Goal: Task Accomplishment & Management: Complete application form

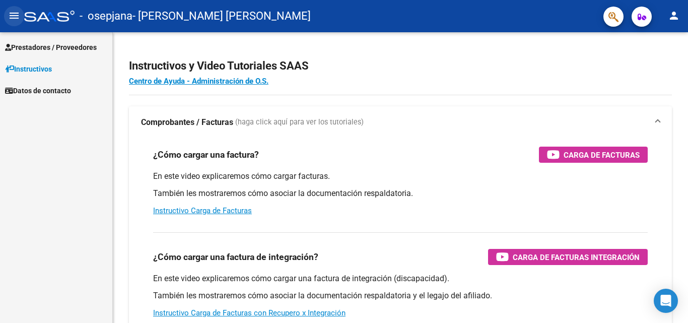
click at [9, 12] on mat-icon "menu" at bounding box center [14, 16] width 12 height 12
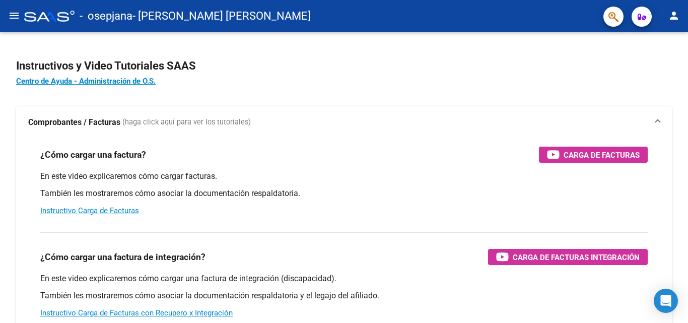
click at [9, 12] on mat-icon "menu" at bounding box center [14, 16] width 12 height 12
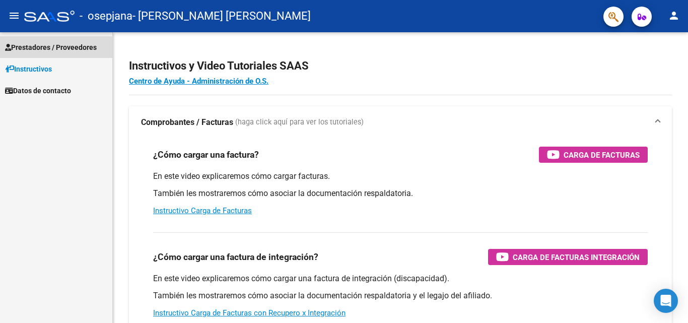
click at [47, 49] on span "Prestadores / Proveedores" at bounding box center [51, 47] width 92 height 11
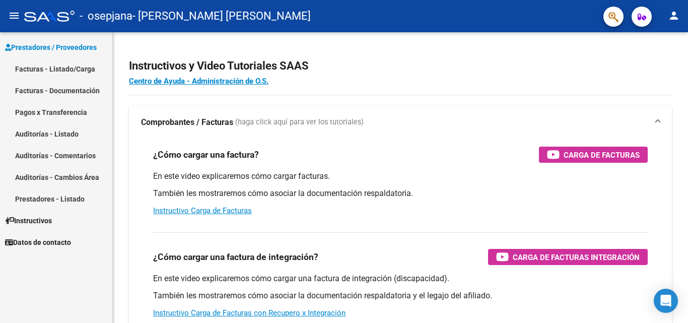
click at [49, 68] on link "Facturas - Listado/Carga" at bounding box center [56, 69] width 112 height 22
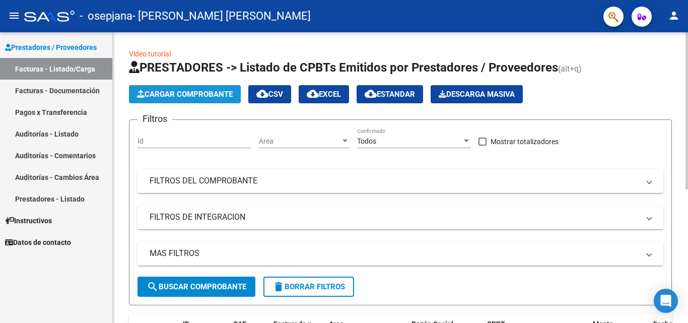
click at [195, 95] on span "Cargar Comprobante" at bounding box center [185, 94] width 96 height 9
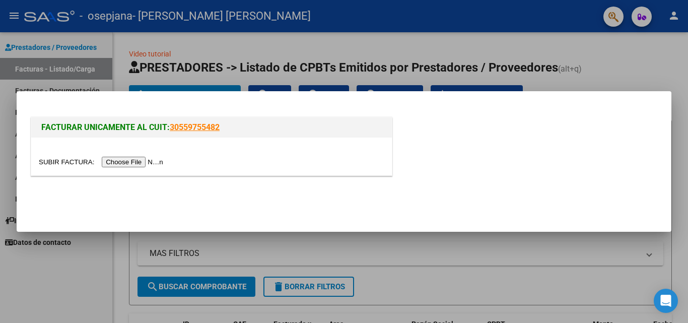
click at [149, 160] on input "file" at bounding box center [102, 162] width 127 height 11
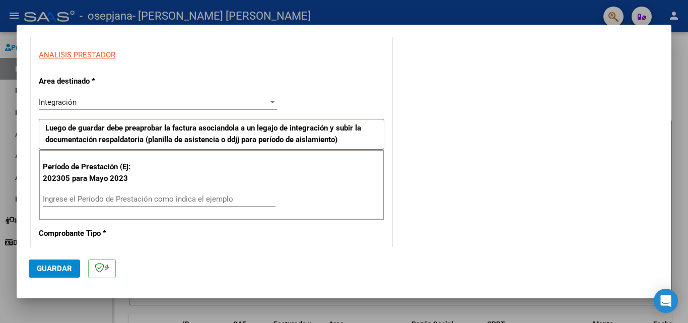
scroll to position [182, 0]
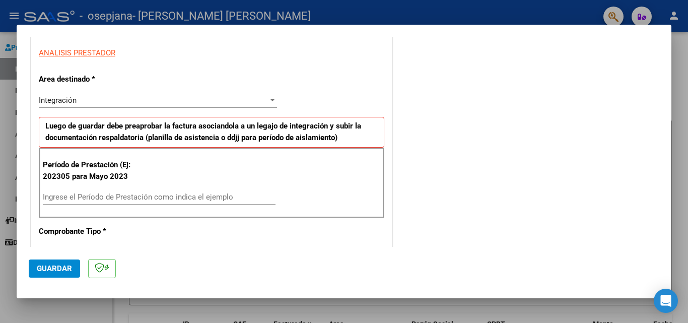
click at [108, 203] on div "Ingrese el Período de Prestación como indica el ejemplo" at bounding box center [159, 196] width 233 height 15
click at [110, 195] on input "Ingrese el Período de Prestación como indica el ejemplo" at bounding box center [159, 196] width 233 height 9
type input "202507"
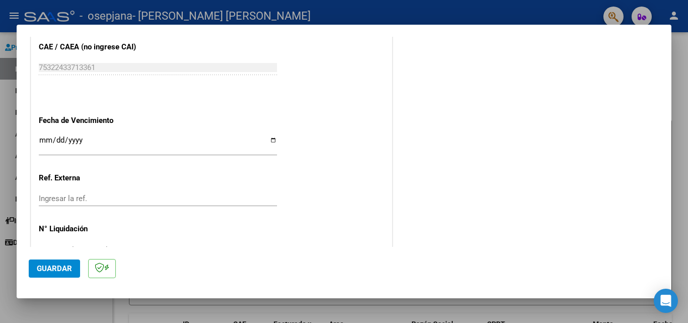
scroll to position [630, 0]
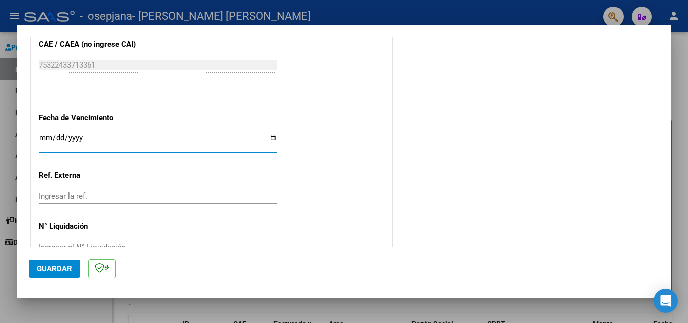
click at [270, 136] on input "Ingresar la fecha" at bounding box center [158, 141] width 238 height 16
type input "[DATE]"
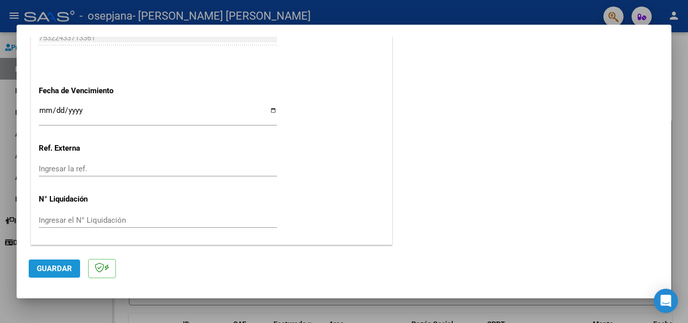
click at [65, 260] on button "Guardar" at bounding box center [54, 268] width 51 height 18
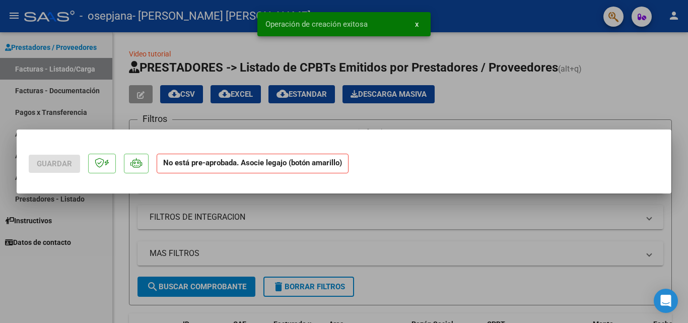
scroll to position [0, 0]
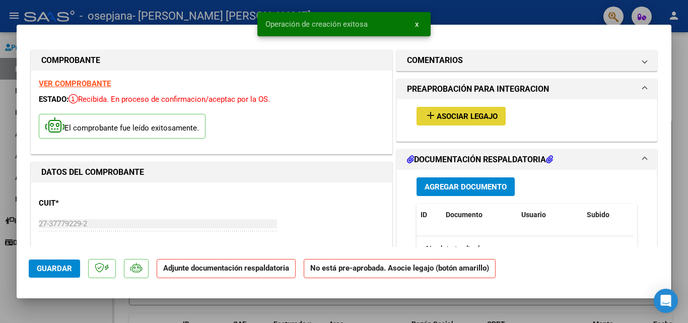
click at [459, 112] on span "Asociar Legajo" at bounding box center [466, 116] width 61 height 9
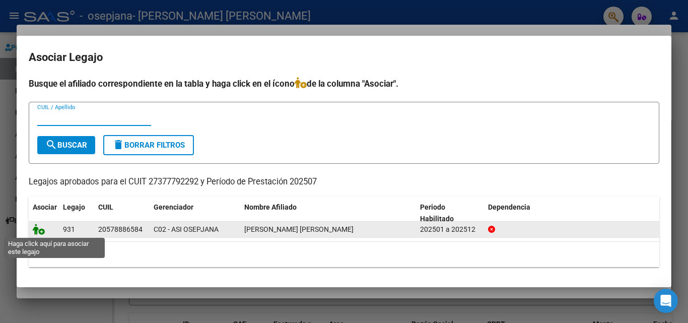
click at [38, 231] on icon at bounding box center [39, 229] width 12 height 11
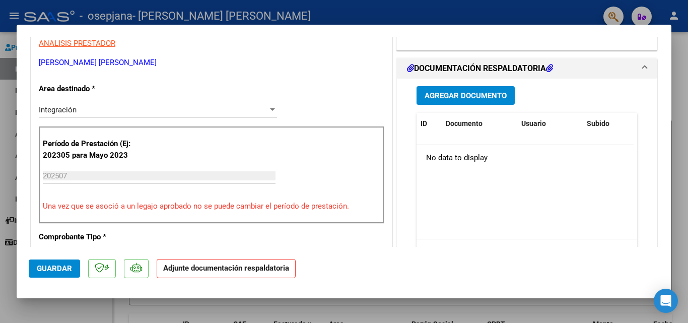
scroll to position [227, 0]
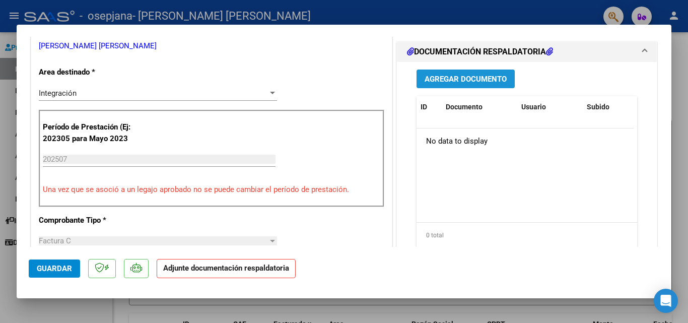
click at [463, 76] on span "Agregar Documento" at bounding box center [465, 79] width 82 height 9
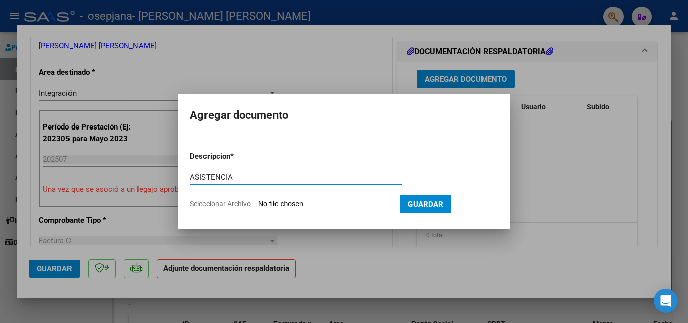
type input "ASISTENCIA"
click at [310, 200] on input "Seleccionar Archivo" at bounding box center [324, 204] width 133 height 10
type input "C:\fakepath\[PERSON_NAME] asistencia ok.pdf"
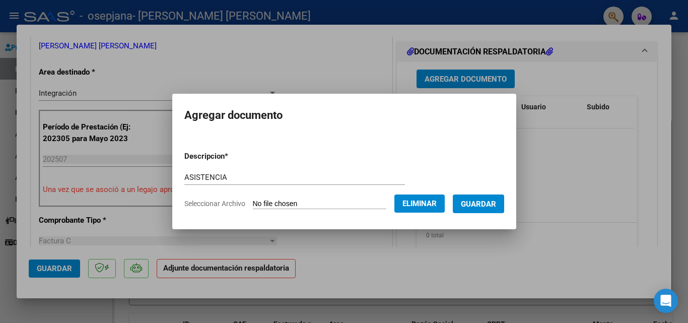
click at [493, 209] on button "Guardar" at bounding box center [478, 203] width 51 height 19
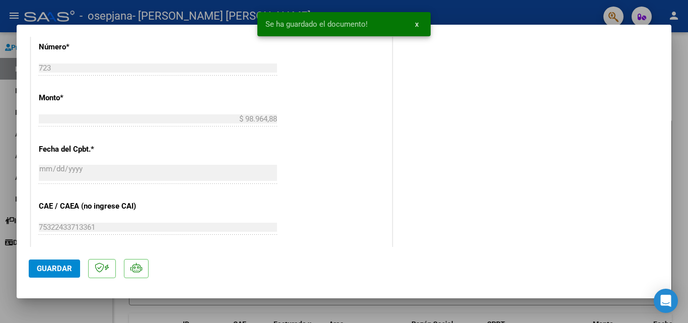
scroll to position [509, 0]
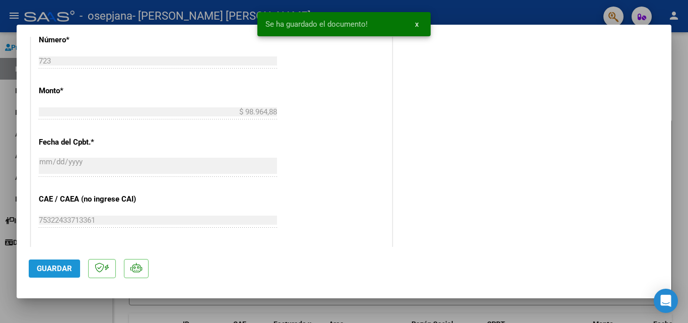
click at [73, 271] on button "Guardar" at bounding box center [54, 268] width 51 height 18
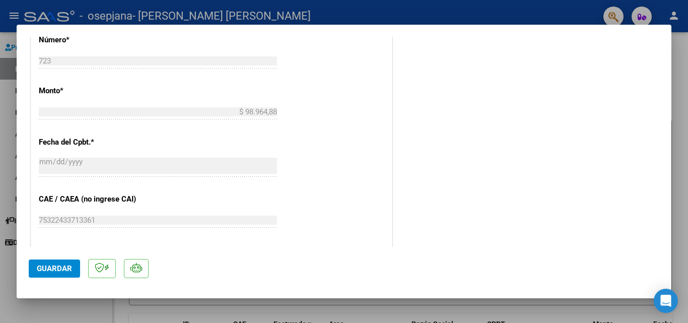
scroll to position [691, 0]
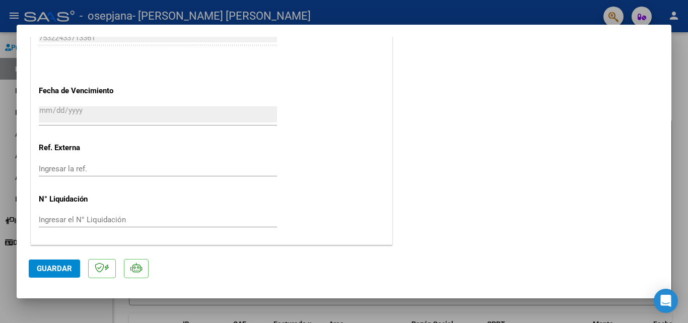
click at [29, 305] on div at bounding box center [344, 161] width 688 height 323
